Goal: Task Accomplishment & Management: Use online tool/utility

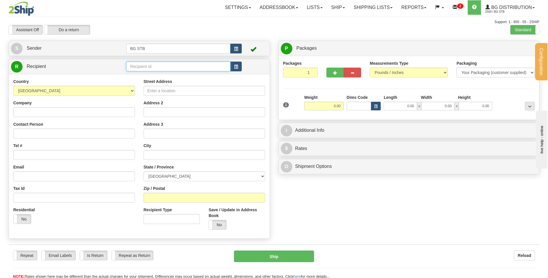
click at [164, 63] on input "text" at bounding box center [178, 67] width 104 height 10
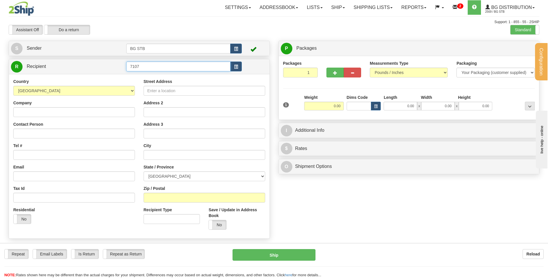
type input "7107"
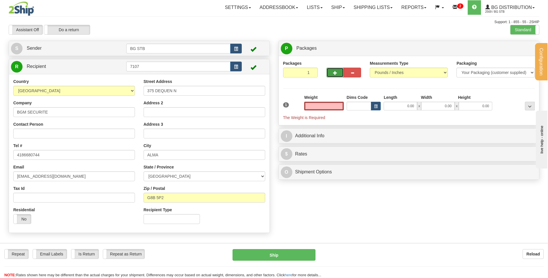
type input "0.00"
click at [330, 68] on button "button" at bounding box center [334, 73] width 17 height 10
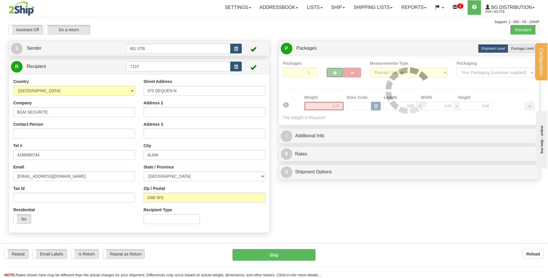
type input "2"
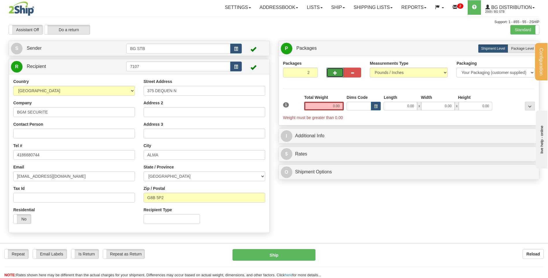
drag, startPoint x: 520, startPoint y: 48, endPoint x: 480, endPoint y: 62, distance: 42.6
click at [520, 48] on span "Package Level" at bounding box center [522, 49] width 23 height 4
radio input "true"
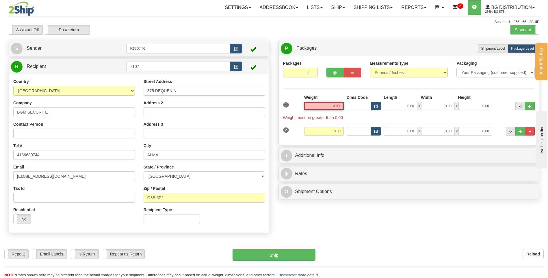
click at [322, 104] on input "0.00" at bounding box center [324, 106] width 40 height 9
type input "16.60"
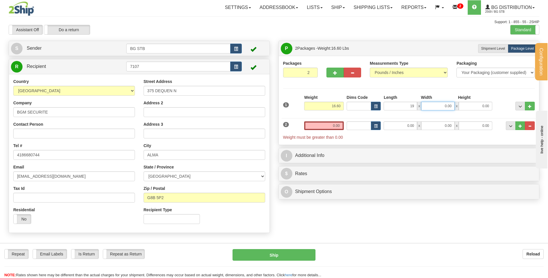
type input "19.00"
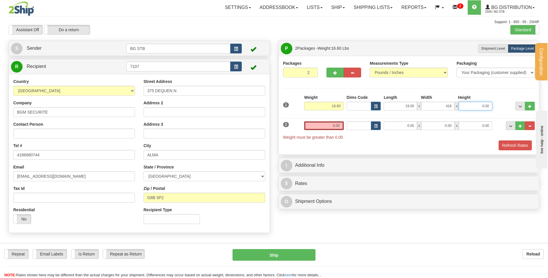
type input "418.00"
type input "14.00"
click at [442, 104] on input "418.00" at bounding box center [438, 106] width 34 height 9
type input "18.00"
click at [476, 105] on input "14.00" at bounding box center [476, 106] width 34 height 9
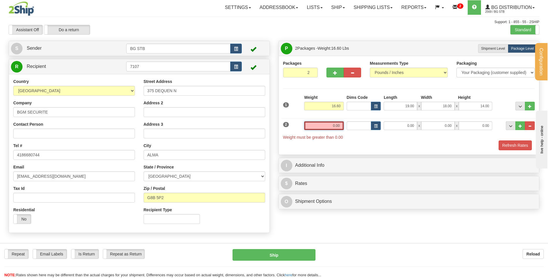
click at [337, 124] on input "0.00" at bounding box center [324, 125] width 40 height 9
type input "43.15"
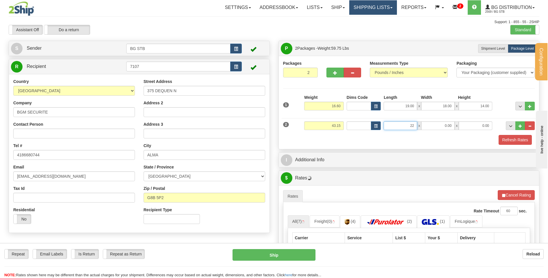
type input "22.00"
type input "16.00"
type input "15.00"
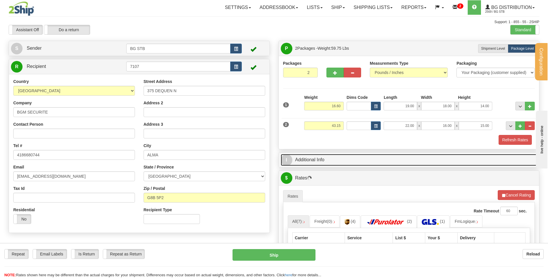
click at [316, 156] on link "I Additional Info" at bounding box center [409, 160] width 257 height 12
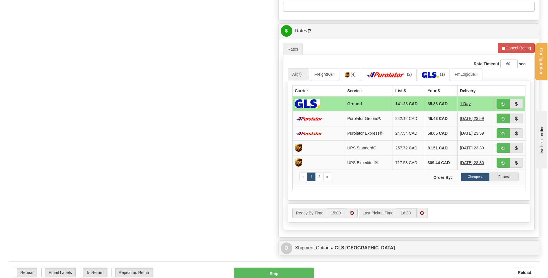
scroll to position [180, 0]
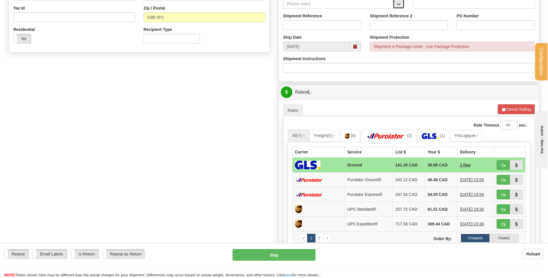
click at [400, 3] on span "button" at bounding box center [399, 4] width 4 height 4
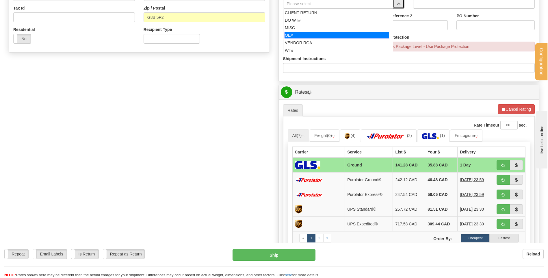
click at [323, 33] on div "OE#" at bounding box center [337, 35] width 105 height 6
type input "OE#"
type input "ORDERS"
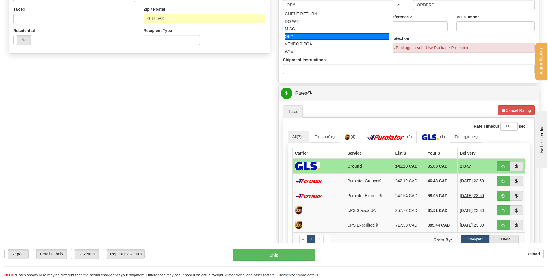
click at [321, 25] on input "Shipment Reference" at bounding box center [322, 26] width 78 height 10
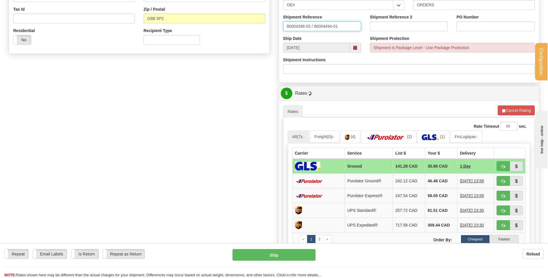
type input "80004396-02 / 80004494-01"
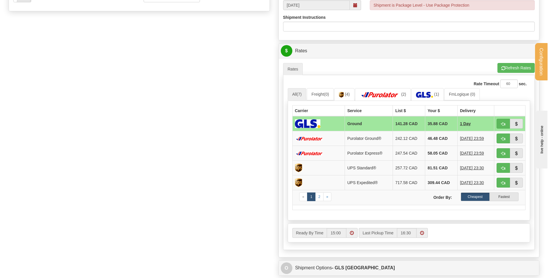
scroll to position [266, 0]
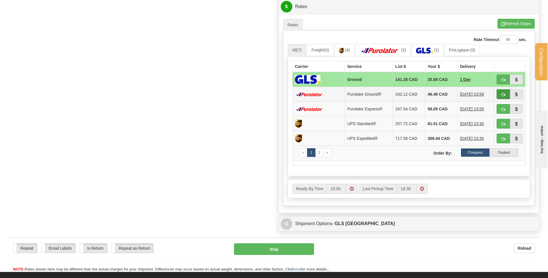
type input "AUCUN // Y - 0008902"
click at [502, 95] on span "button" at bounding box center [503, 95] width 4 height 4
type input "260"
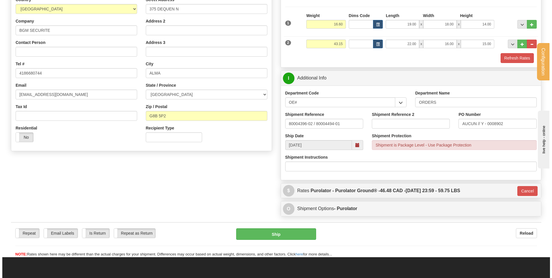
scroll to position [65, 0]
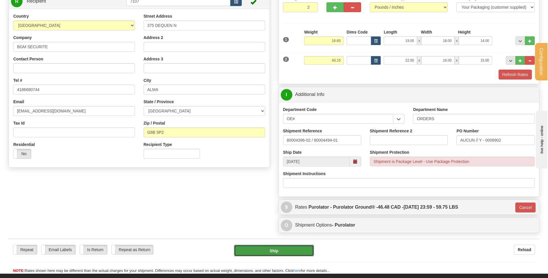
click at [251, 253] on button "Ship" at bounding box center [274, 251] width 80 height 12
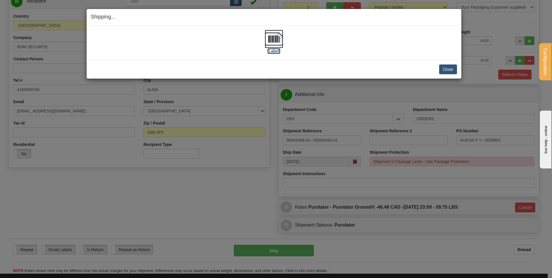
click at [277, 37] on img at bounding box center [274, 39] width 18 height 18
click at [435, 68] on div "Close Cancel" at bounding box center [274, 69] width 366 height 10
click at [444, 70] on button "Close" at bounding box center [448, 69] width 18 height 10
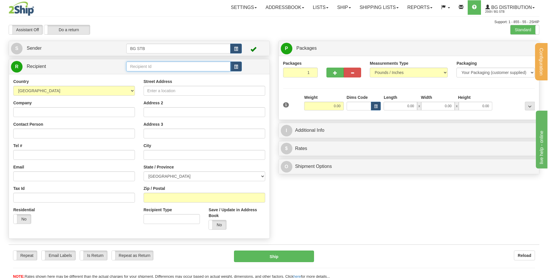
click at [151, 70] on input "text" at bounding box center [178, 67] width 104 height 10
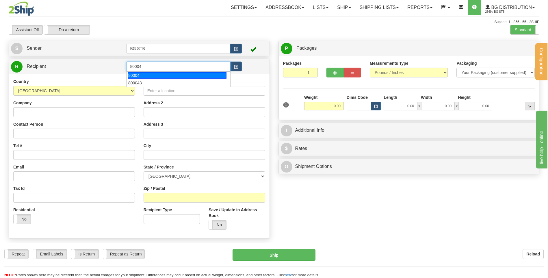
click at [130, 74] on div "80004" at bounding box center [177, 75] width 99 height 6
type input "80004"
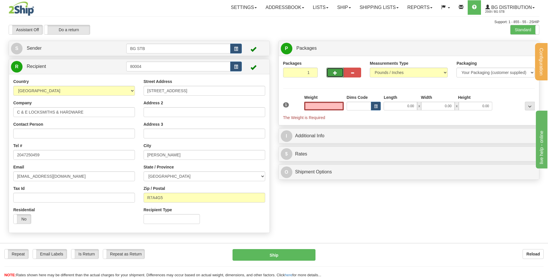
type input "0.00"
drag, startPoint x: 337, startPoint y: 70, endPoint x: 350, endPoint y: 72, distance: 13.7
click at [337, 70] on button "button" at bounding box center [334, 73] width 17 height 10
type input "2"
click at [523, 48] on span "Package Level" at bounding box center [522, 49] width 23 height 4
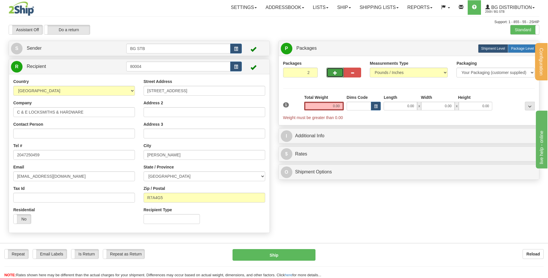
radio input "true"
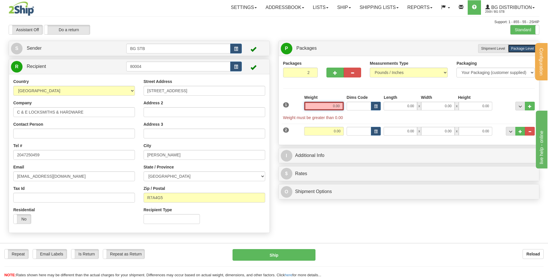
click at [337, 103] on input "0.00" at bounding box center [324, 106] width 40 height 9
type input "2"
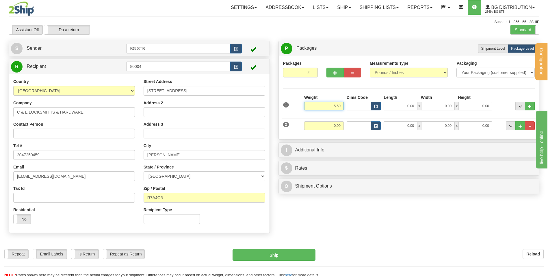
type input "5.50"
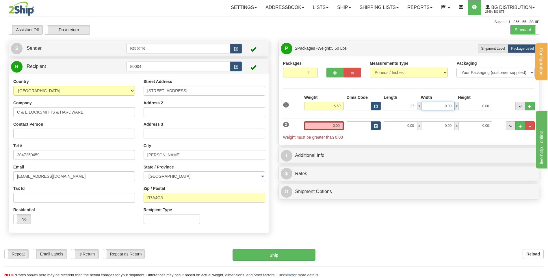
type input "17.00"
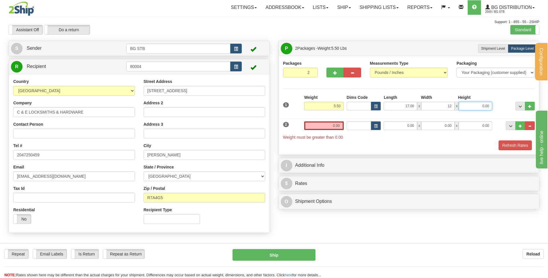
type input "12.00"
type input "7.00"
click at [341, 122] on input "0.00" at bounding box center [324, 125] width 40 height 9
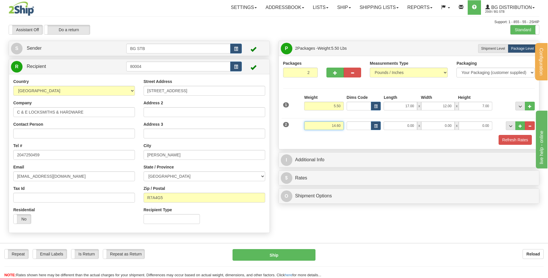
type input "14.60"
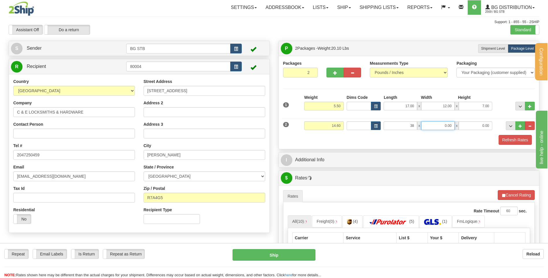
type input "38.00"
type input "10.00"
type input "9"
type input "6.00"
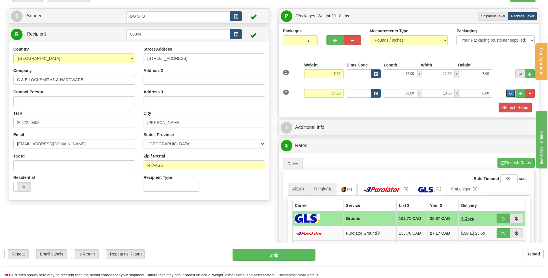
scroll to position [116, 0]
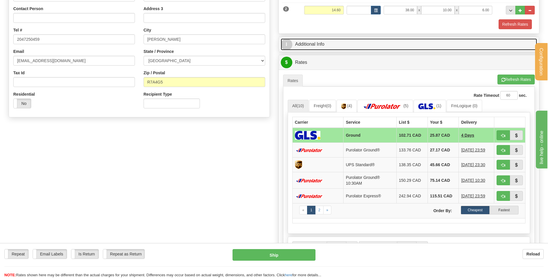
click at [333, 44] on link "I Additional Info" at bounding box center [409, 44] width 257 height 12
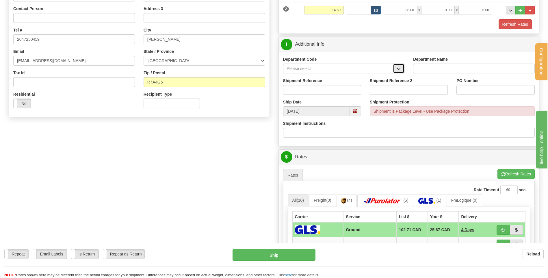
click at [399, 68] on span "button" at bounding box center [399, 69] width 4 height 4
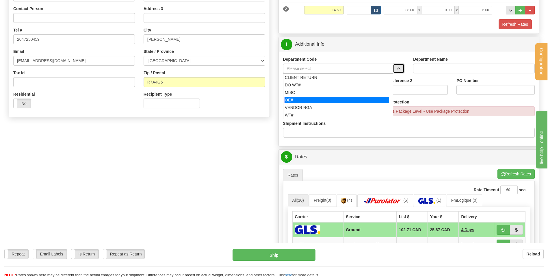
click at [305, 96] on li "OE#" at bounding box center [338, 100] width 110 height 8
type input "OE#"
type input "ORDERS"
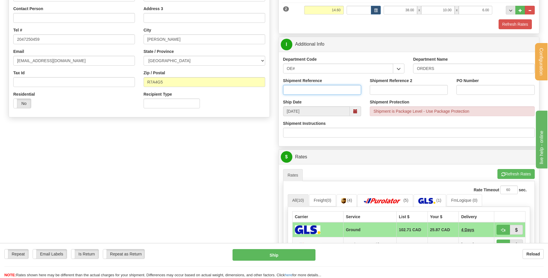
click at [307, 89] on input "Shipment Reference" at bounding box center [322, 90] width 78 height 10
type input "80004773-00"
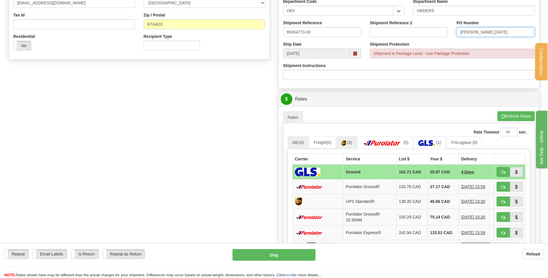
scroll to position [202, 0]
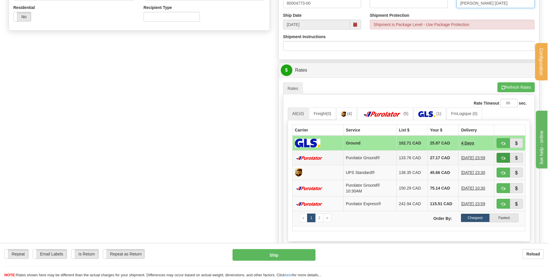
type input "SUZANNE 8/19/25"
click at [504, 159] on span "button" at bounding box center [503, 158] width 4 height 4
type input "260"
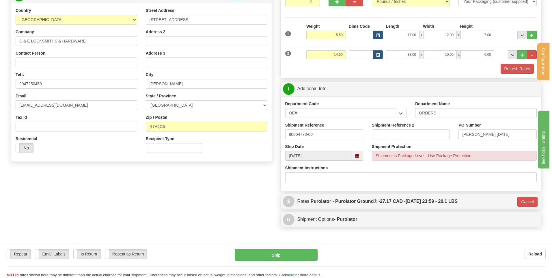
scroll to position [58, 0]
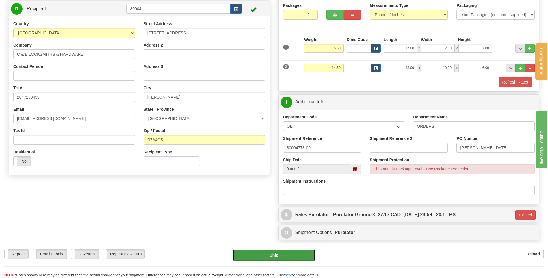
click at [274, 256] on button "Ship" at bounding box center [274, 255] width 83 height 12
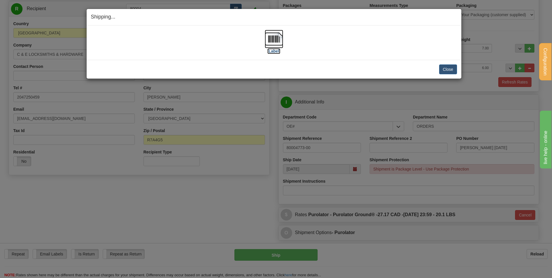
click at [281, 36] on img at bounding box center [274, 39] width 18 height 18
